Goal: Navigation & Orientation: Find specific page/section

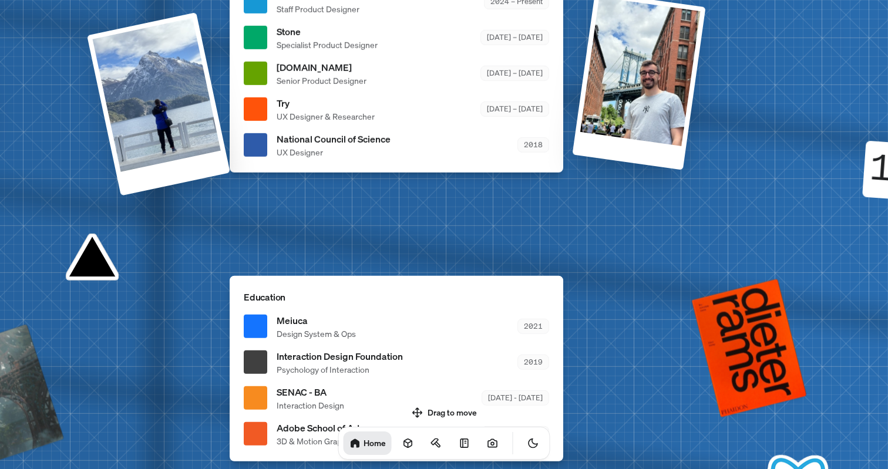
drag, startPoint x: 417, startPoint y: 346, endPoint x: 254, endPoint y: 229, distance: 200.4
click at [294, 252] on div "[PERSON_NAME] [PERSON_NAME] Design Engineer Welcome to my space on the internet…" at bounding box center [399, 1] width 1758 height 1539
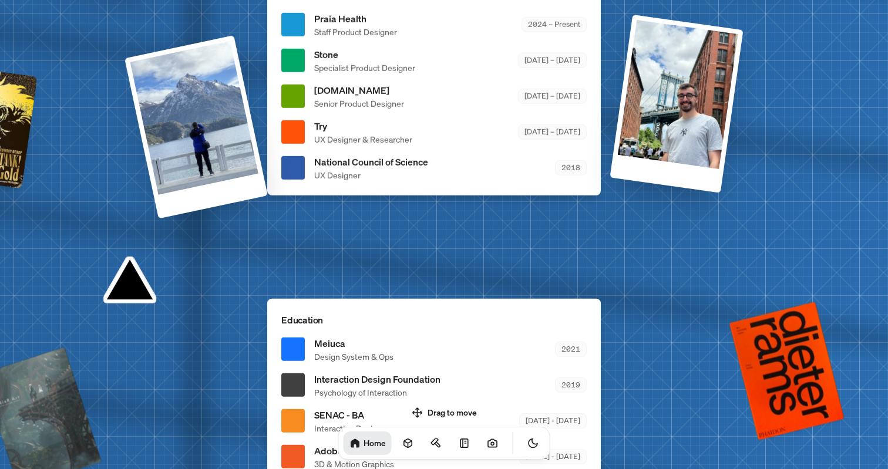
drag, startPoint x: 192, startPoint y: 222, endPoint x: 15, endPoint y: 207, distance: 178.0
click at [4, 208] on div "[PERSON_NAME] [PERSON_NAME] Design Engineer Welcome to my space on the internet…" at bounding box center [437, 24] width 1758 height 1539
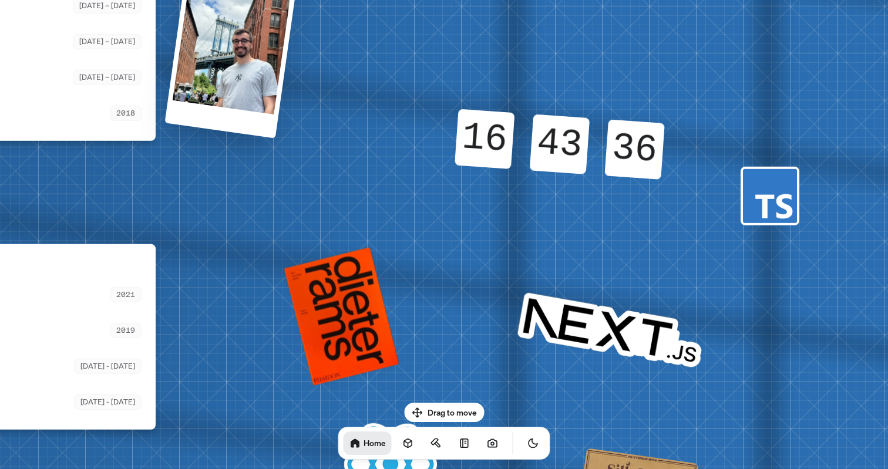
drag, startPoint x: 204, startPoint y: 231, endPoint x: 217, endPoint y: 225, distance: 15.0
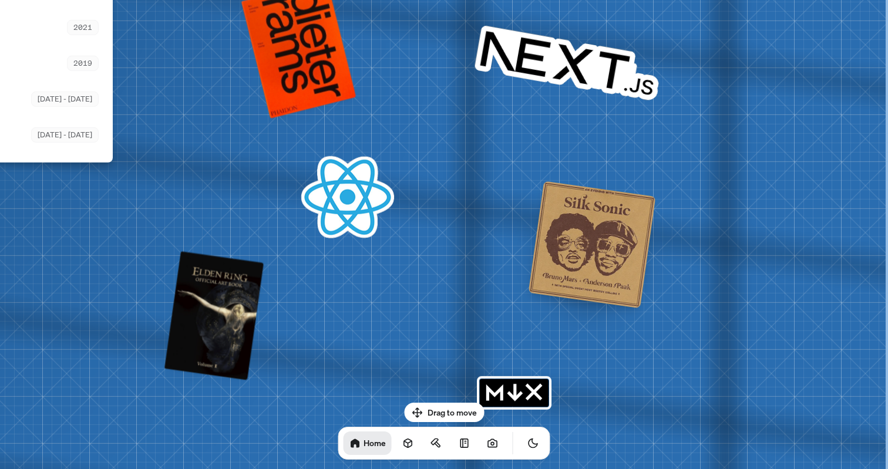
drag, startPoint x: 400, startPoint y: 292, endPoint x: 184, endPoint y: -4, distance: 365.5
click at [184, 0] on html "[PERSON_NAME] [PERSON_NAME] Design Engineer Welcome to my space on the internet…" at bounding box center [444, 0] width 888 height 0
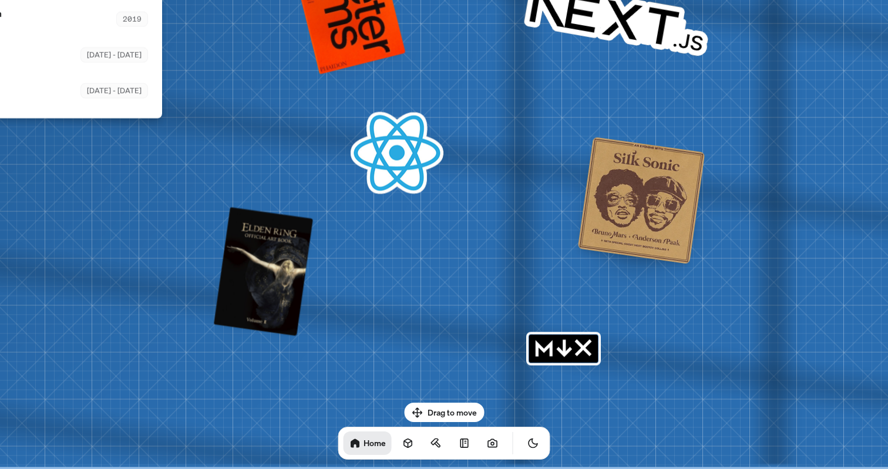
drag, startPoint x: 309, startPoint y: 49, endPoint x: 323, endPoint y: 77, distance: 31.0
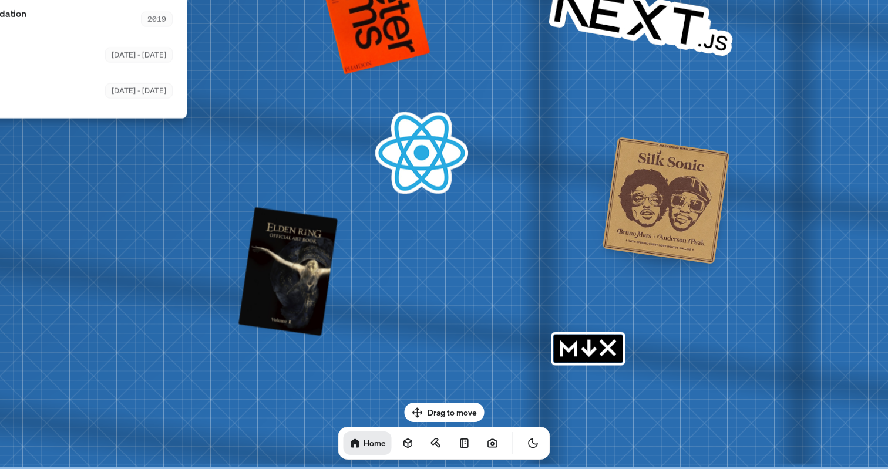
drag, startPoint x: 290, startPoint y: 172, endPoint x: 504, endPoint y: 212, distance: 218.0
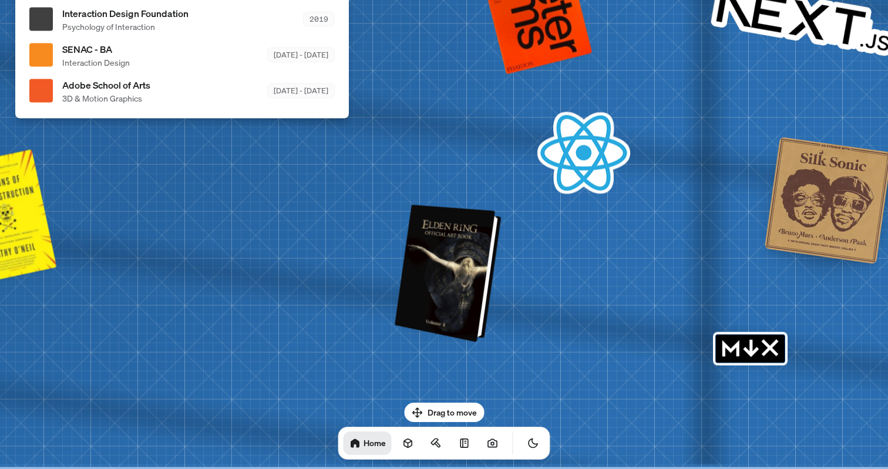
drag, startPoint x: 437, startPoint y: 295, endPoint x: 392, endPoint y: 273, distance: 49.9
click at [401, 270] on div at bounding box center [450, 273] width 98 height 132
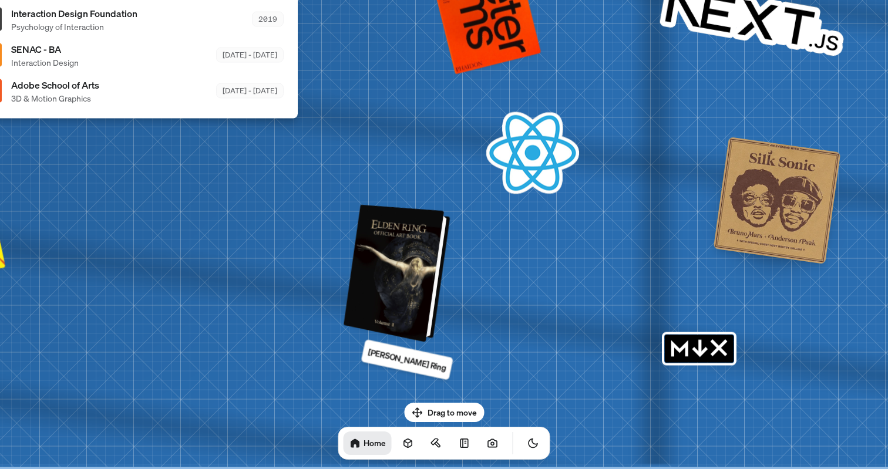
click at [423, 274] on div at bounding box center [399, 273] width 98 height 132
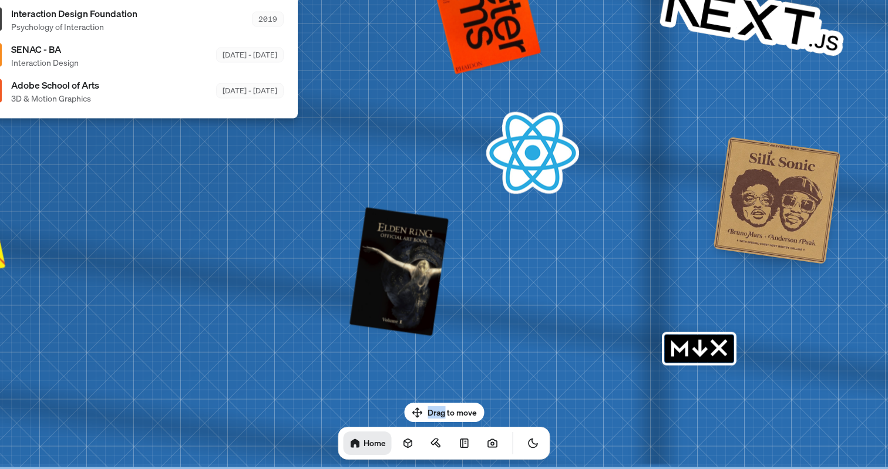
drag, startPoint x: 446, startPoint y: 408, endPoint x: 511, endPoint y: 287, distance: 138.0
click at [511, 0] on body "[PERSON_NAME] [PERSON_NAME] Design Engineer Welcome to my space on the internet…" at bounding box center [444, 0] width 888 height 0
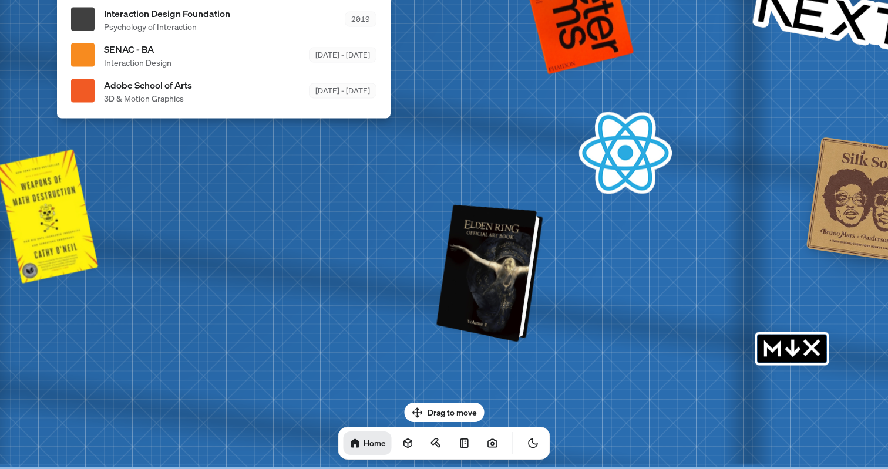
drag, startPoint x: 408, startPoint y: 277, endPoint x: 482, endPoint y: 234, distance: 86.4
click at [516, 241] on div at bounding box center [492, 273] width 98 height 132
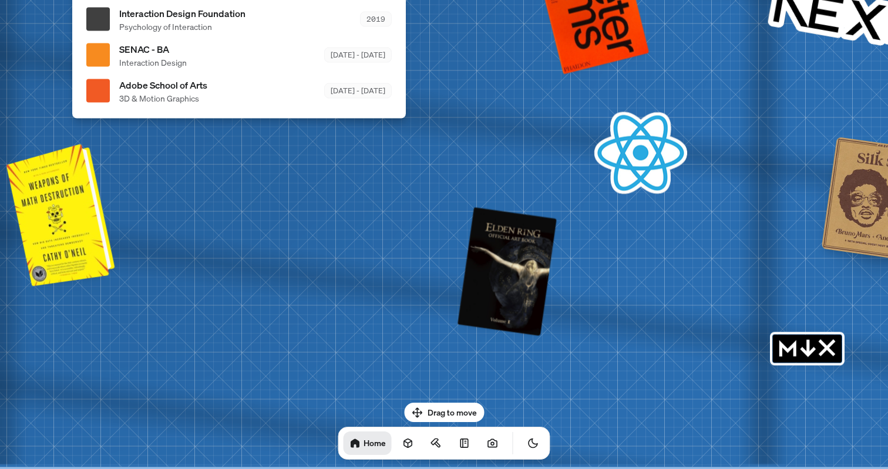
click at [59, 231] on div at bounding box center [62, 213] width 99 height 137
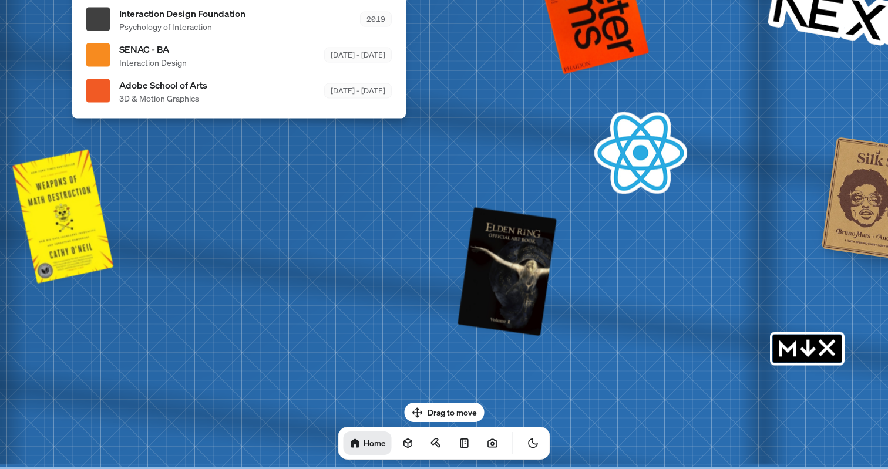
click at [108, 88] on div at bounding box center [98, 91] width 24 height 24
click at [130, 62] on span "Interaction Design" at bounding box center [153, 62] width 68 height 12
drag, startPoint x: 338, startPoint y: 72, endPoint x: 305, endPoint y: 49, distance: 40.6
click at [340, 72] on ul "Meiuca Design System & Ops 2021 Interaction Design Foundation Psychology of Int…" at bounding box center [239, 37] width 306 height 134
